Goal: Information Seeking & Learning: Learn about a topic

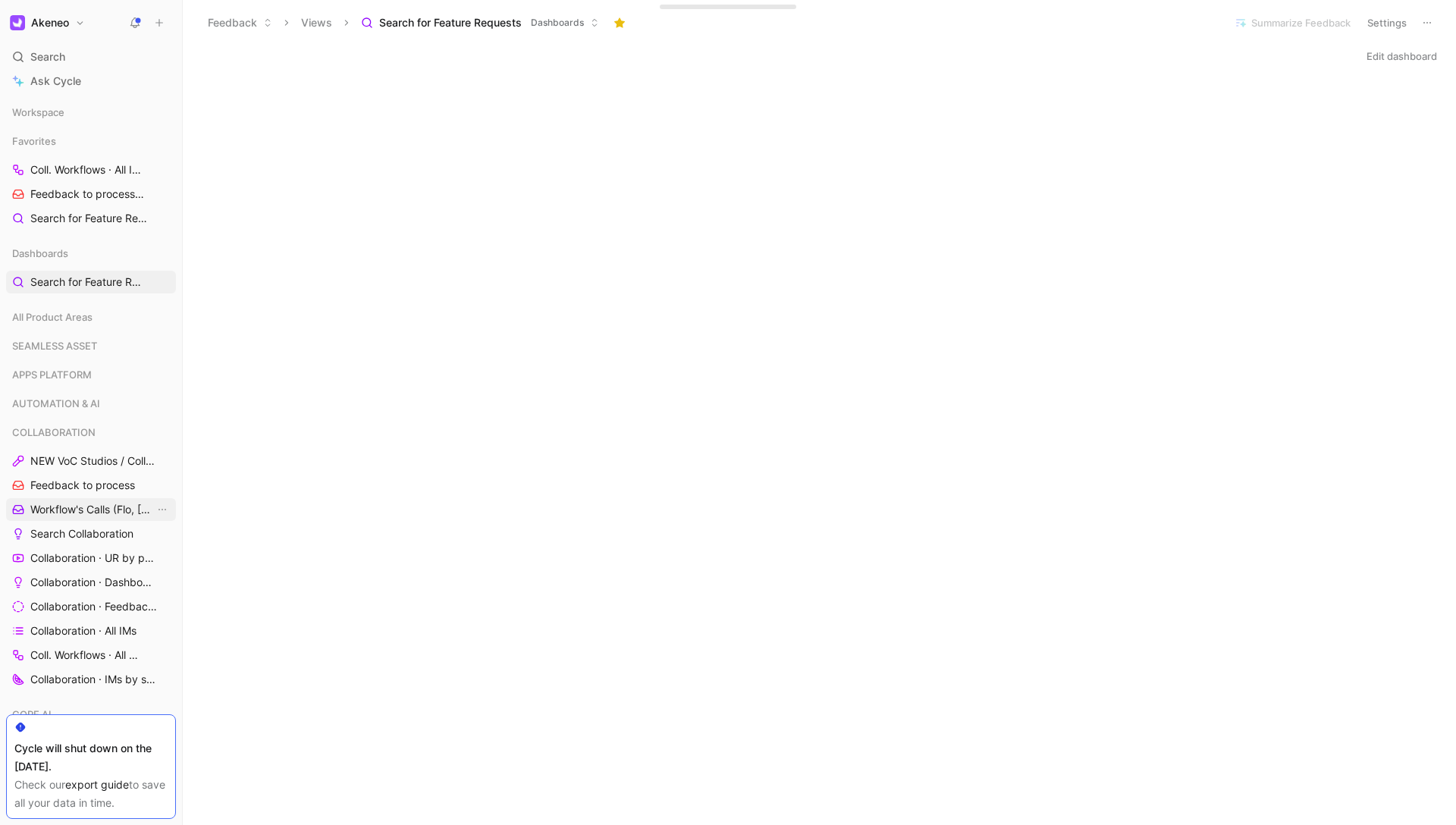
click at [74, 499] on link "Workflow's Calls (Flo, [PERSON_NAME], [PERSON_NAME])" at bounding box center [91, 510] width 170 height 23
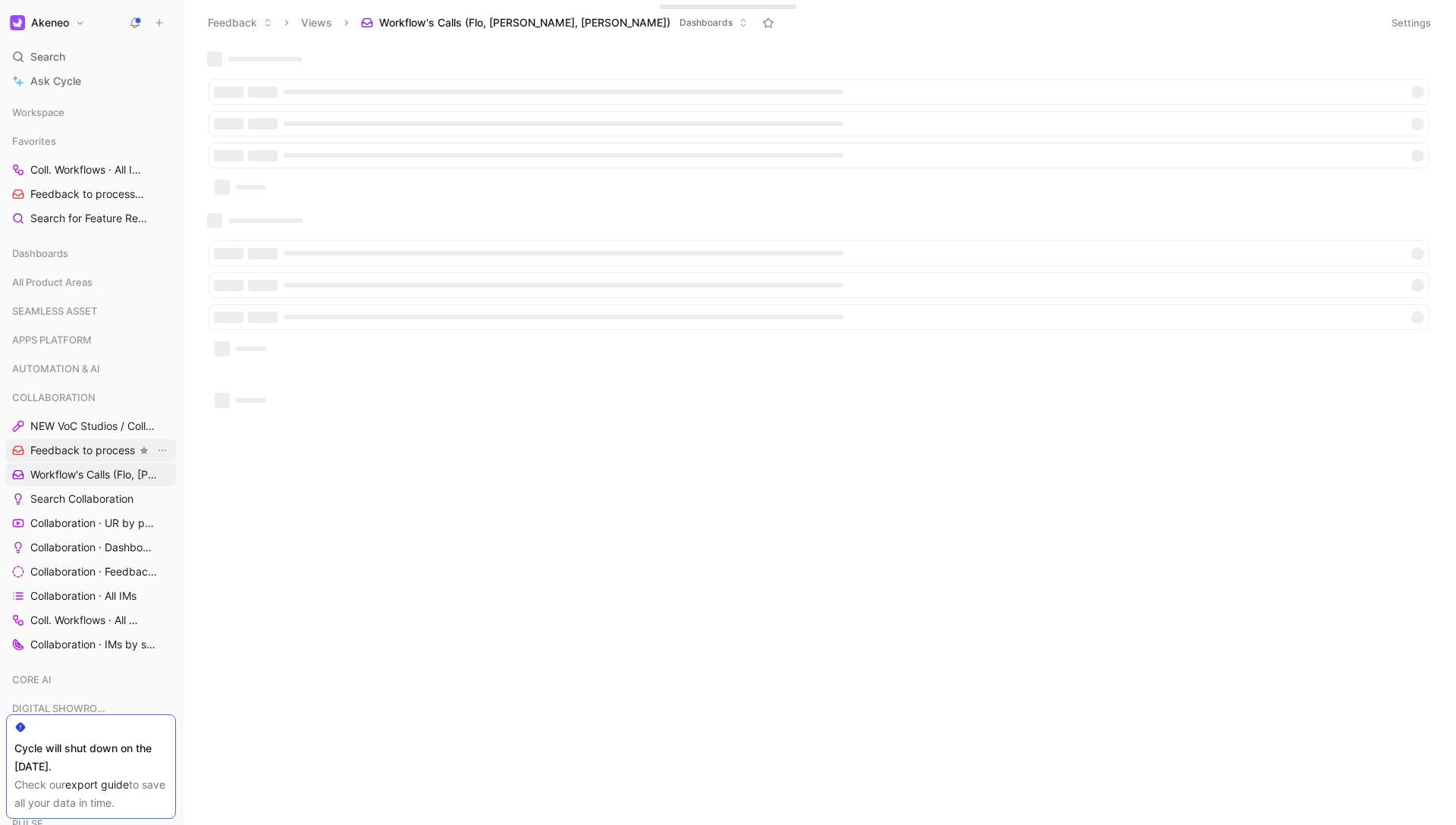
click at [70, 449] on span "Feedback to process" at bounding box center [83, 450] width 105 height 15
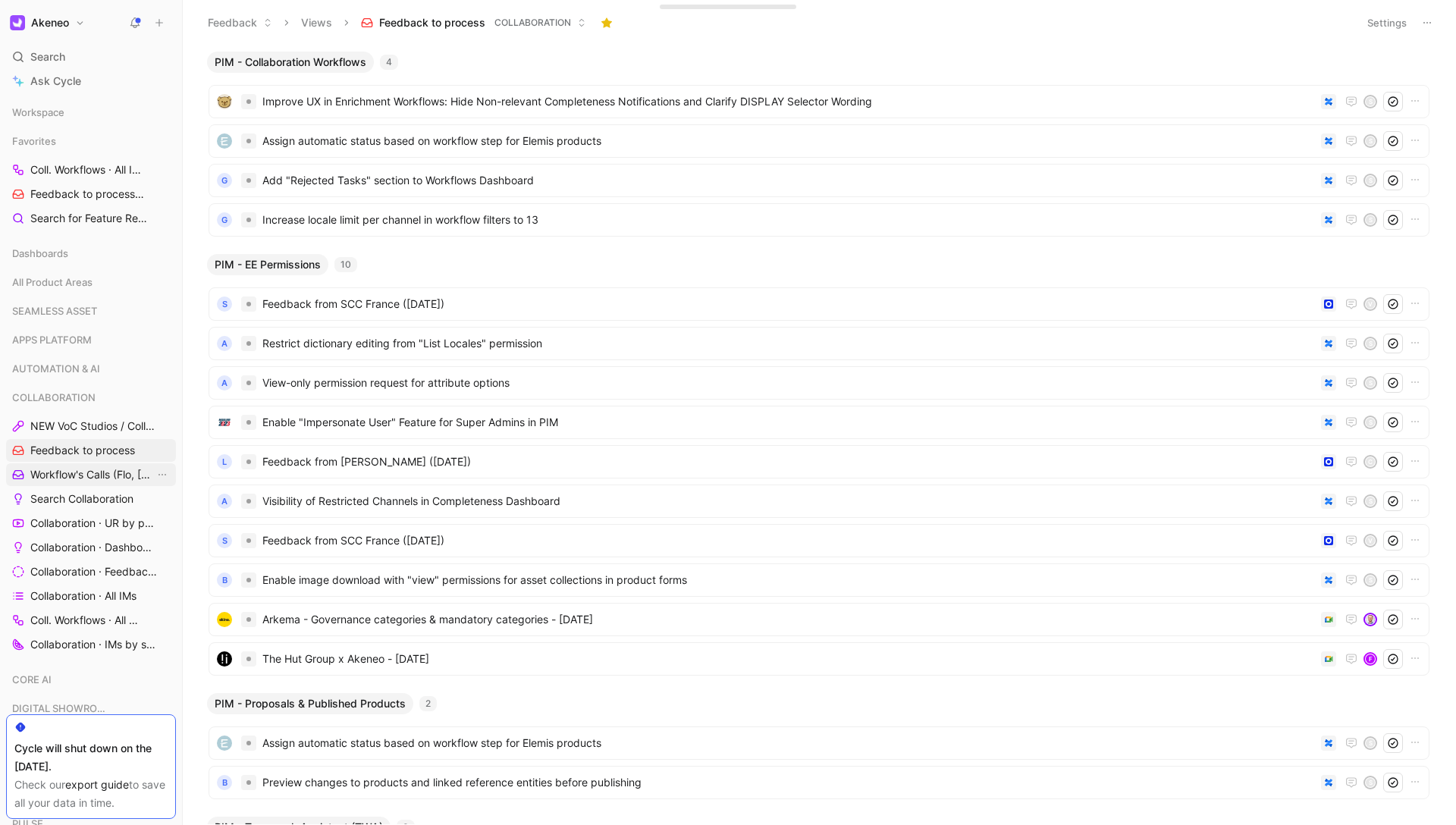
click at [100, 469] on span "Workflow's Calls (Flo, [PERSON_NAME], [PERSON_NAME])" at bounding box center [92, 474] width 124 height 15
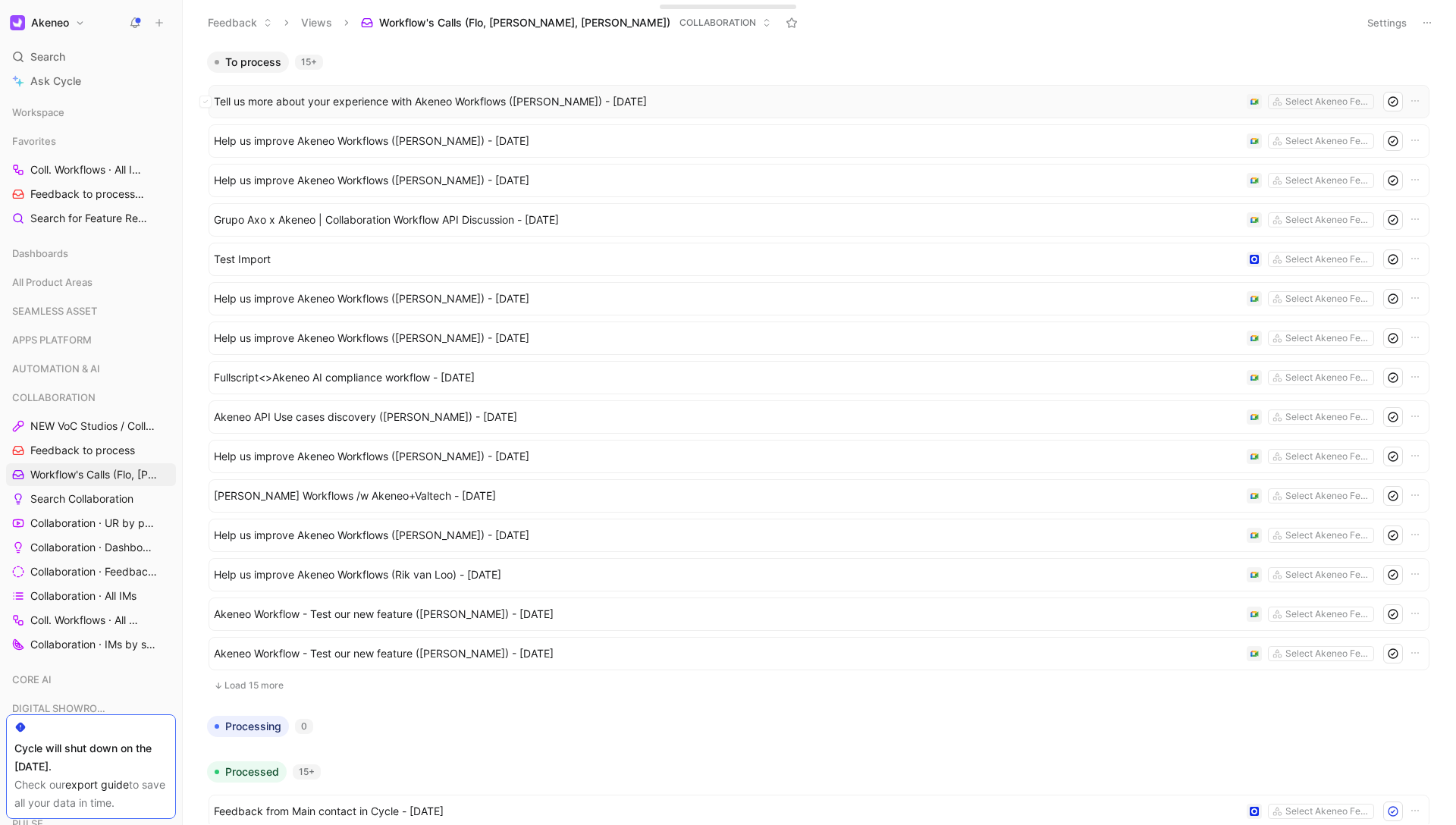
click at [551, 108] on span "Tell us more about your experience with Akeneo Workflows ([PERSON_NAME]) - [DAT…" at bounding box center [727, 101] width 1026 height 18
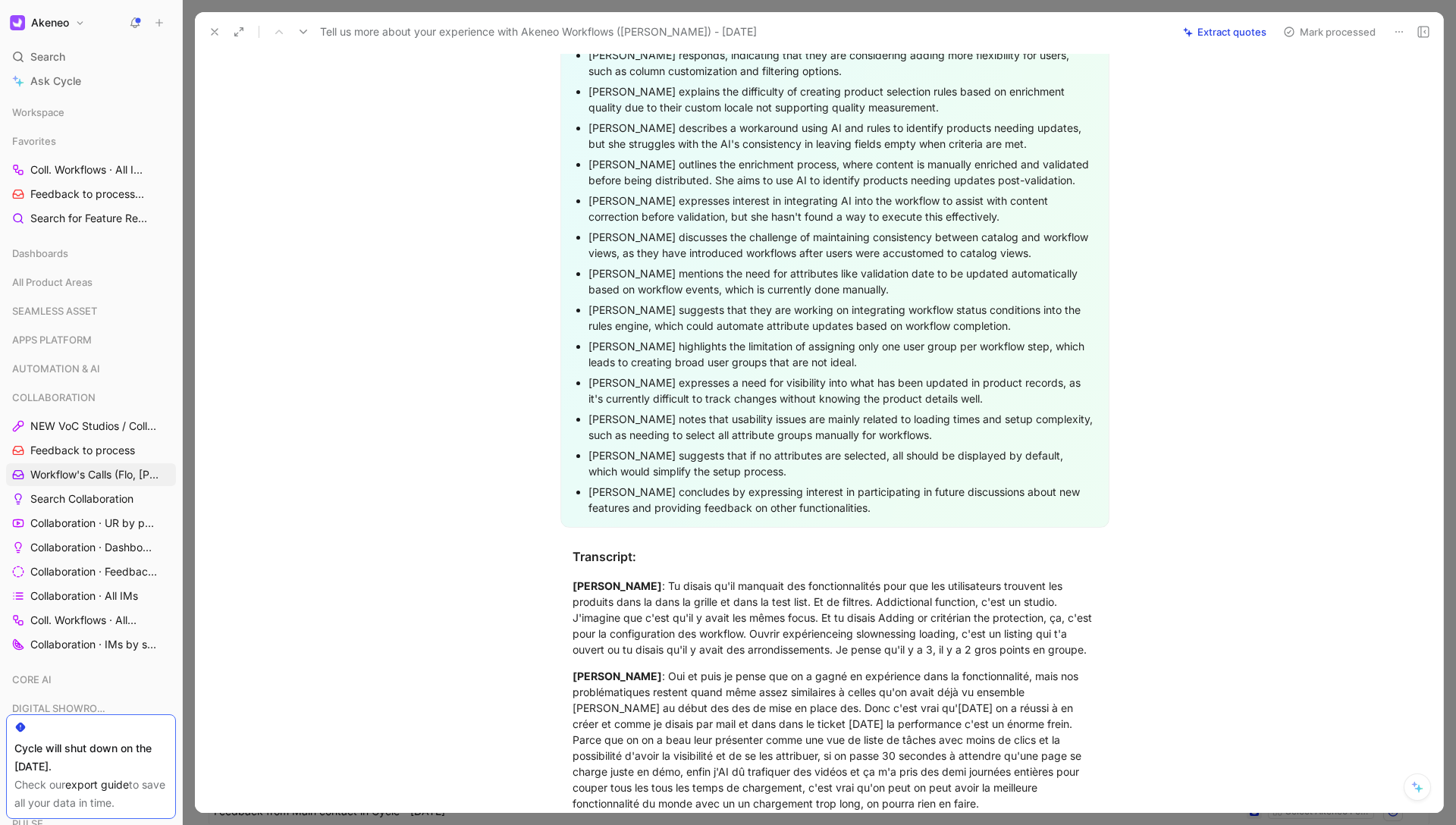
scroll to position [3593, 0]
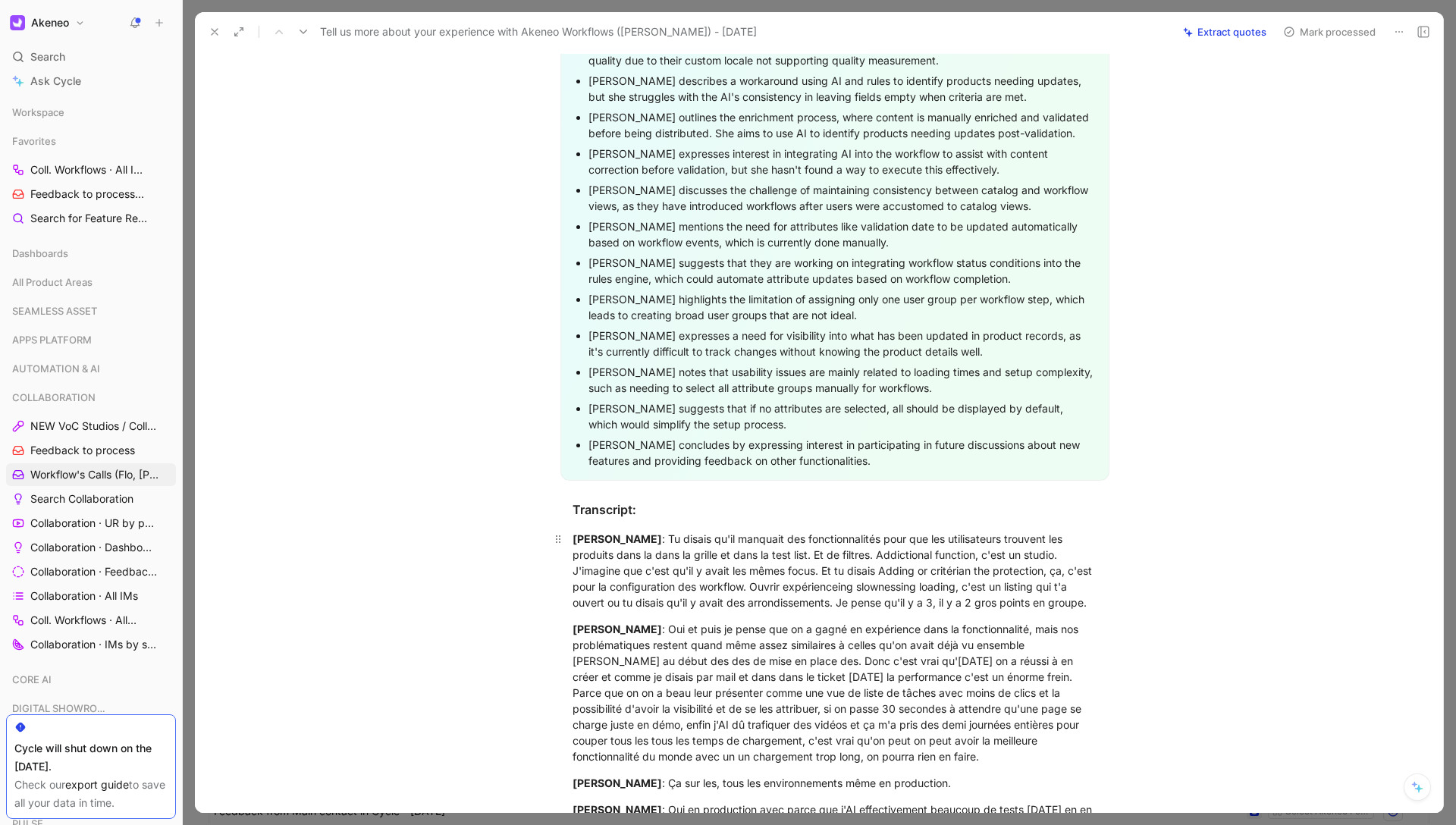
click at [702, 553] on div "[PERSON_NAME] : Tu disais qu'il manquait des fonctionnalités pour que les utili…" at bounding box center [835, 571] width 525 height 80
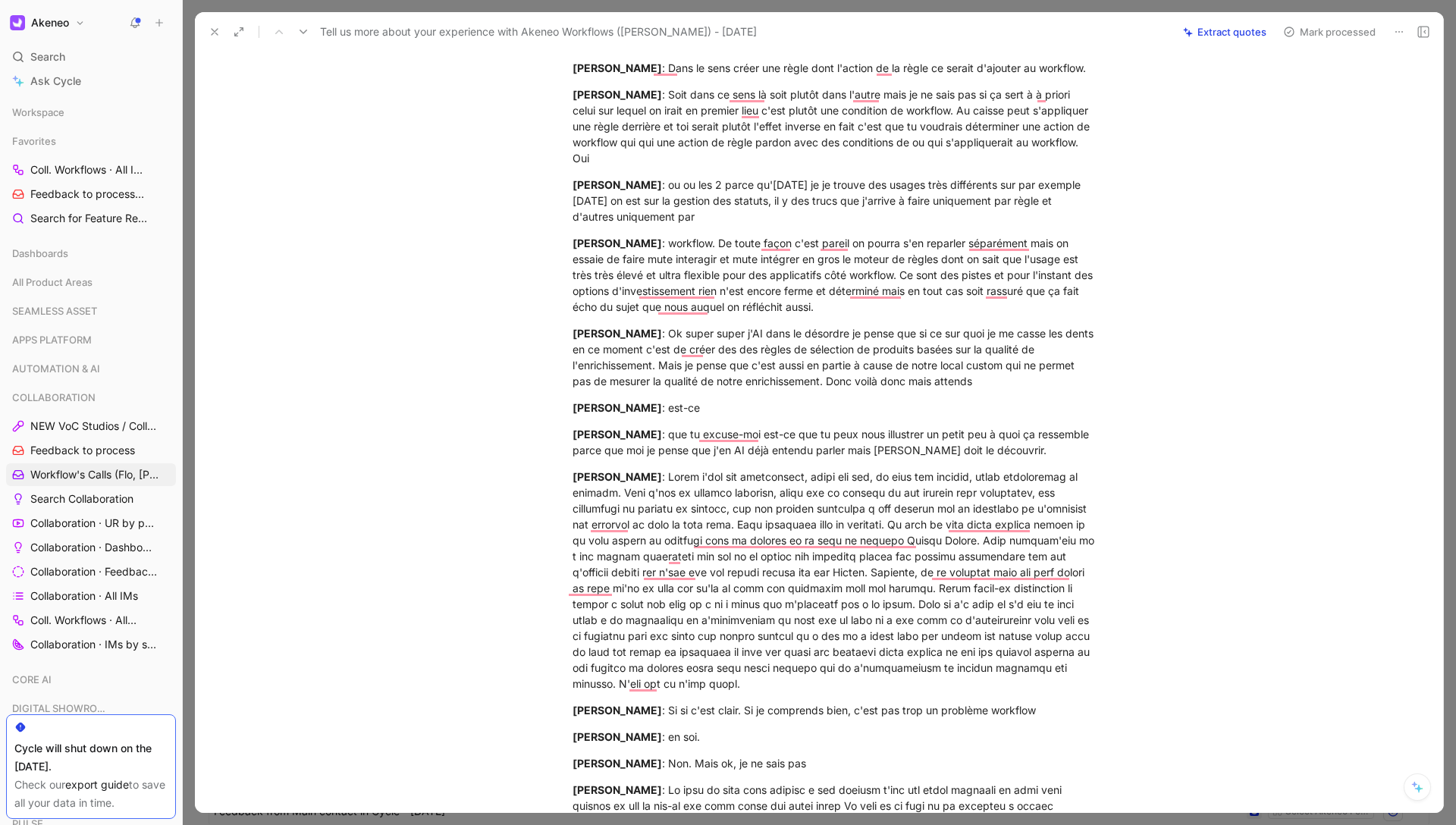
scroll to position [7227, 0]
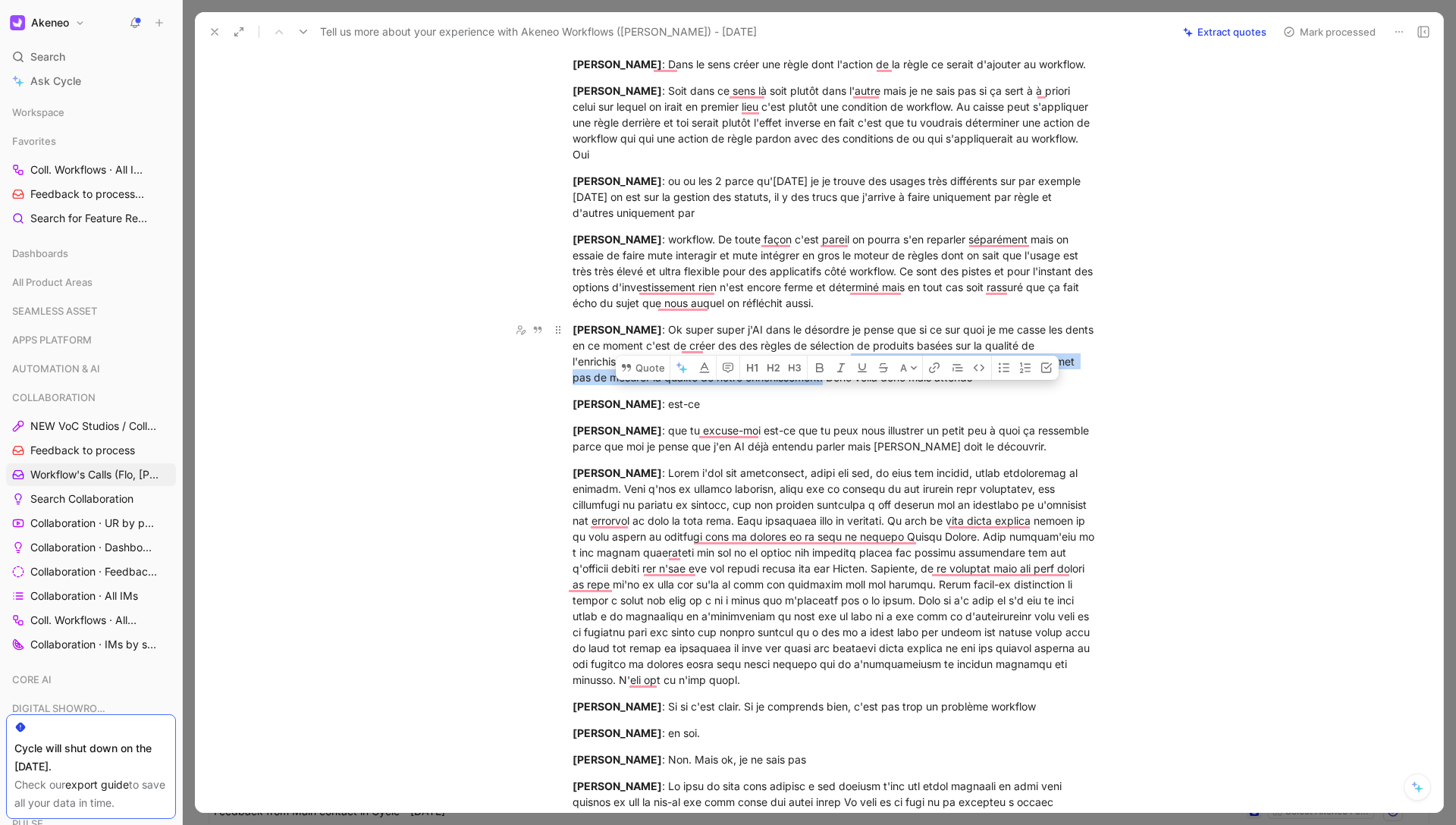
drag, startPoint x: 821, startPoint y: 380, endPoint x: 850, endPoint y: 359, distance: 35.8
click at [850, 359] on div "[PERSON_NAME] : Ok super super j'AI dans le désordre je pense que si ce sur quo…" at bounding box center [835, 353] width 525 height 63
copy div "à cause de notre local custom qui ne permet pas de mesurer la qualité de notre …"
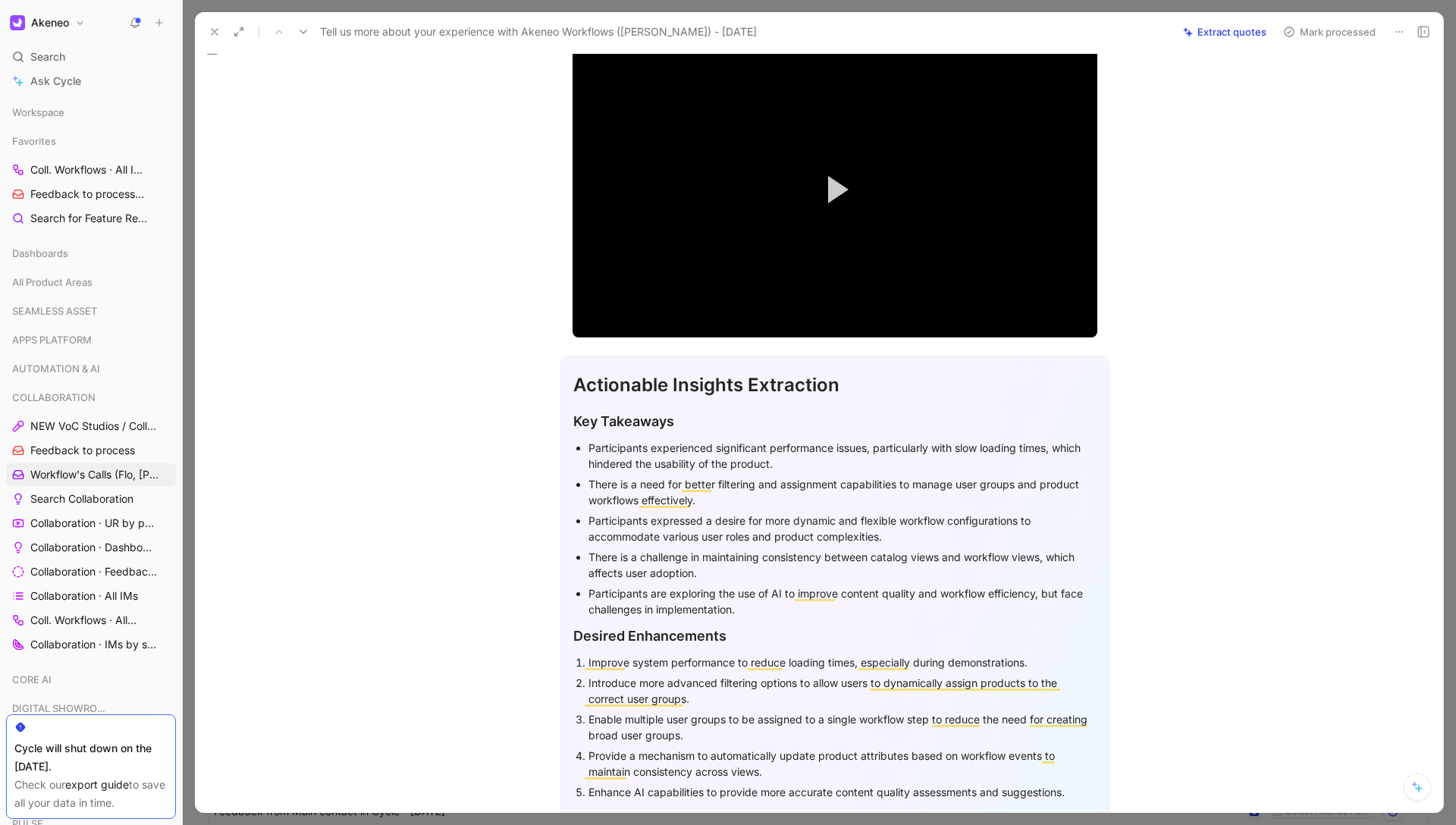
scroll to position [0, 0]
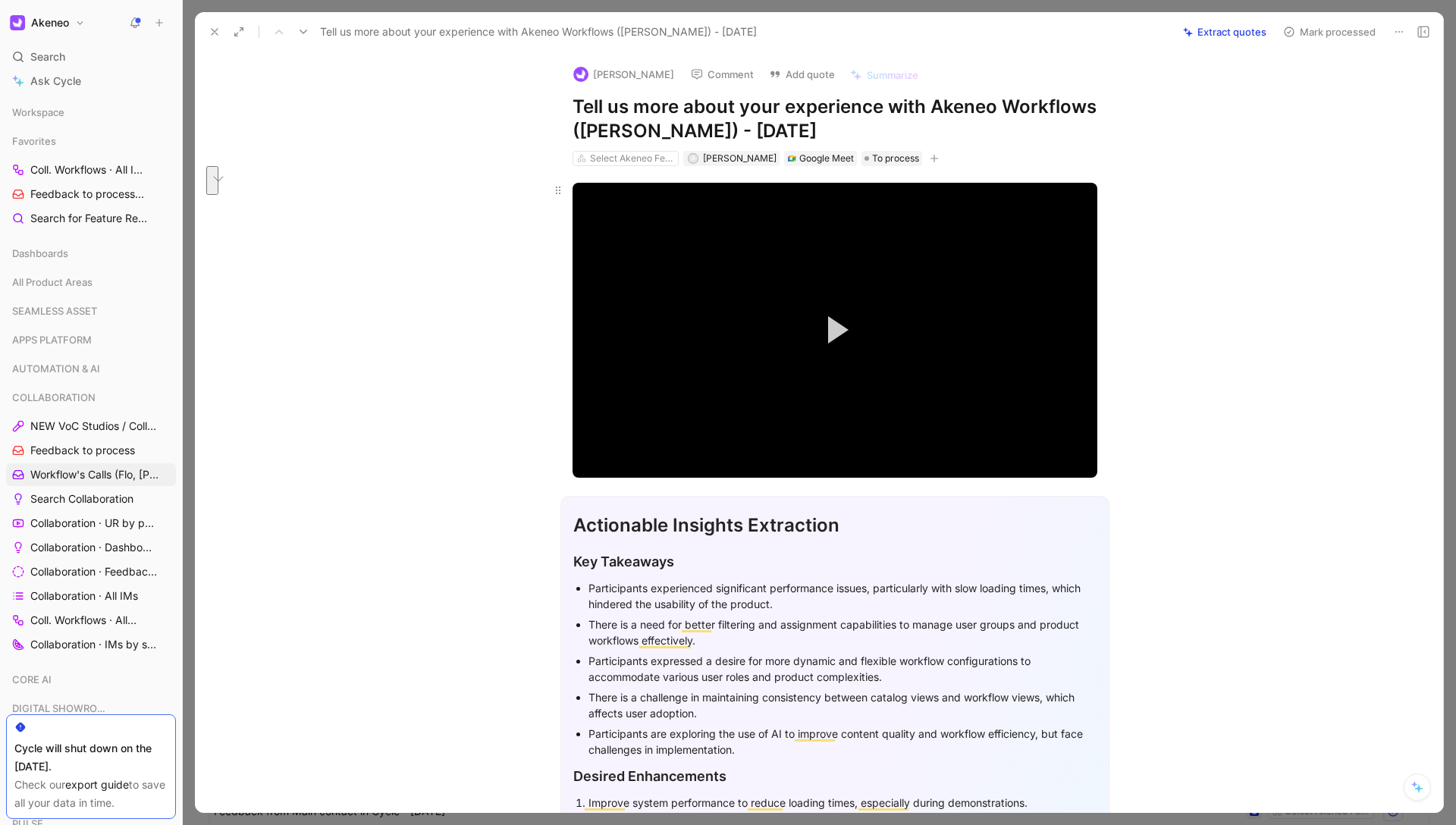
click at [852, 334] on button "Play Video" at bounding box center [834, 330] width 68 height 68
drag, startPoint x: 587, startPoint y: 442, endPoint x: 765, endPoint y: 434, distance: 178.2
click at [765, 443] on div "Loaded : 1.69% 02:01 00:48" at bounding box center [835, 444] width 525 height 2
click at [836, 443] on div "28:08" at bounding box center [836, 444] width 1 height 2
click at [825, 443] on div "27:05" at bounding box center [825, 444] width 1 height 2
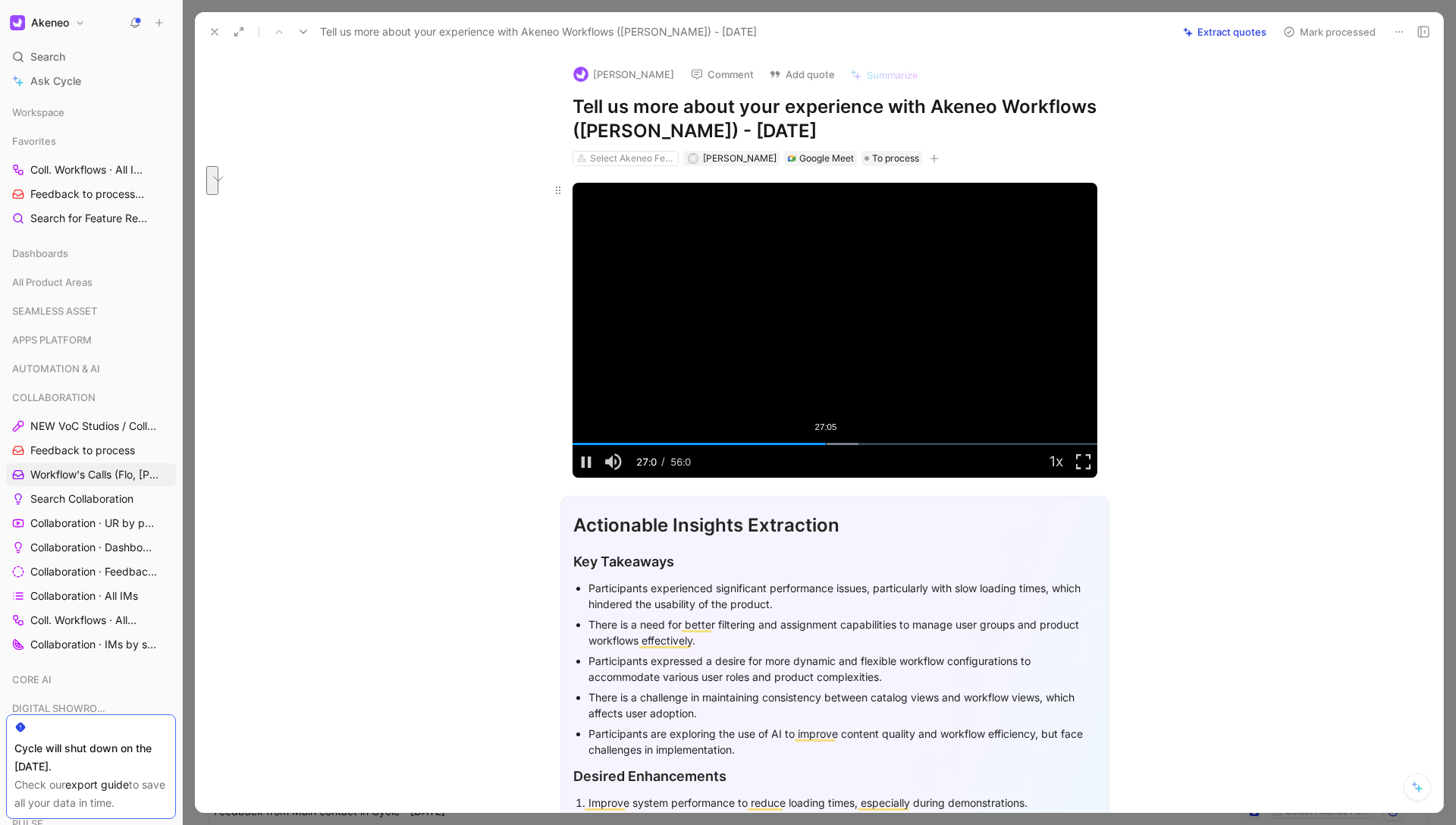
click at [825, 444] on div "27:05" at bounding box center [825, 444] width 1 height 2
click at [789, 443] on div "23:06" at bounding box center [789, 444] width 1 height 2
click at [772, 443] on div "21:19" at bounding box center [772, 444] width 1 height 2
click at [757, 443] on div "19:47" at bounding box center [757, 444] width 1 height 2
click at [577, 461] on span "Video Player" at bounding box center [586, 461] width 27 height 0
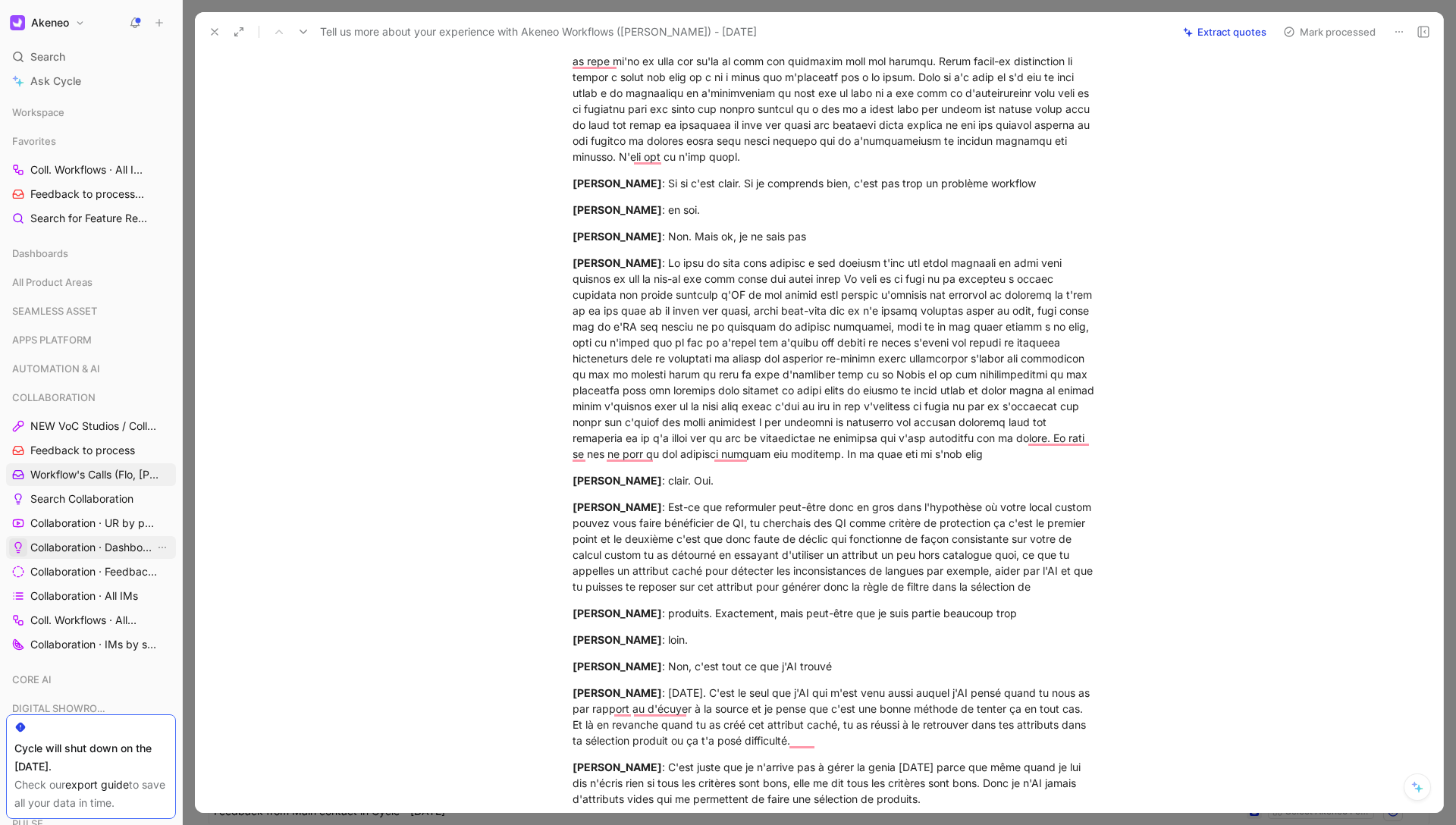
scroll to position [7171, 0]
